Goal: Find specific page/section: Find specific page/section

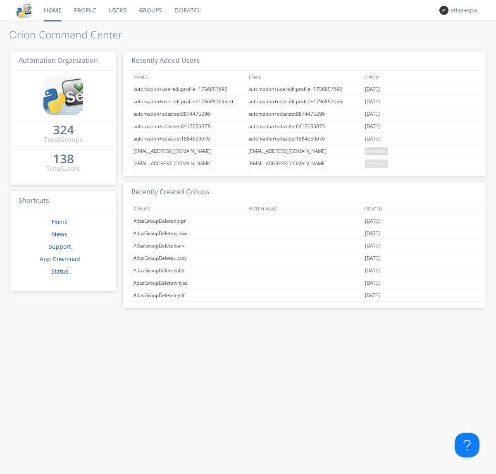
click at [187, 10] on link "Dispatch" at bounding box center [188, 10] width 40 height 21
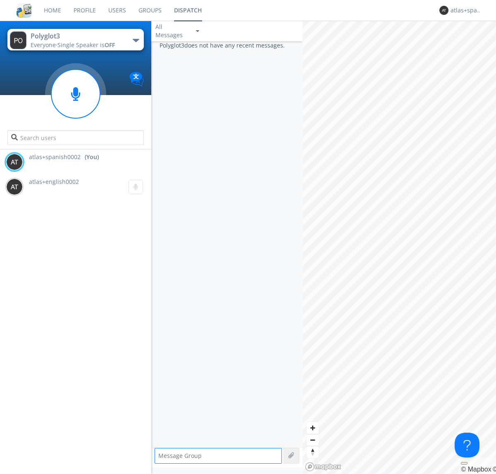
click at [135, 40] on div "button" at bounding box center [136, 40] width 7 height 3
click at [0, 0] on span "Polyglot2" at bounding box center [0, 0] width 0 height 0
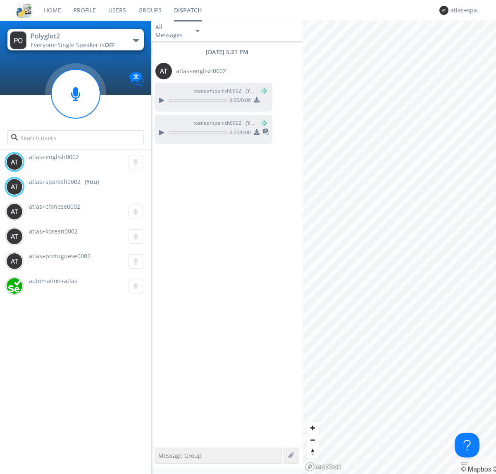
click at [256, 133] on img at bounding box center [257, 132] width 6 height 6
